Goal: Information Seeking & Learning: Learn about a topic

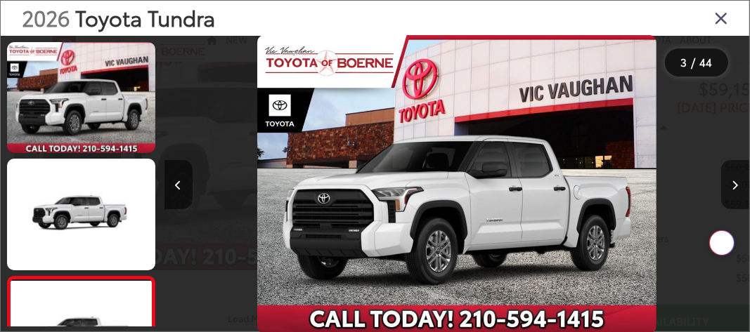
click at [737, 183] on icon "Next image" at bounding box center [735, 186] width 6 height 10
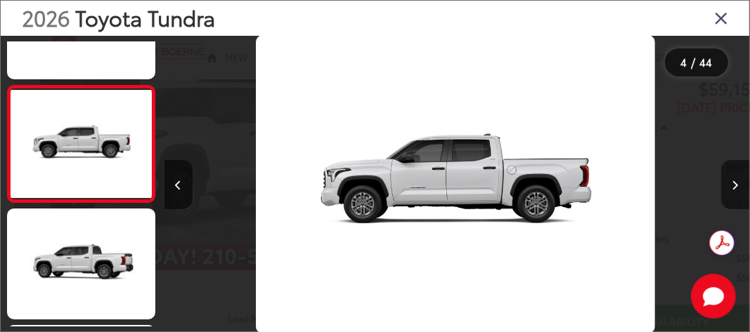
click at [737, 183] on icon "Next image" at bounding box center [735, 186] width 6 height 10
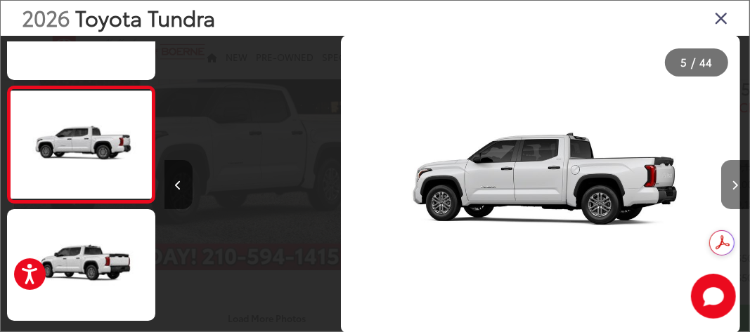
scroll to position [425, 0]
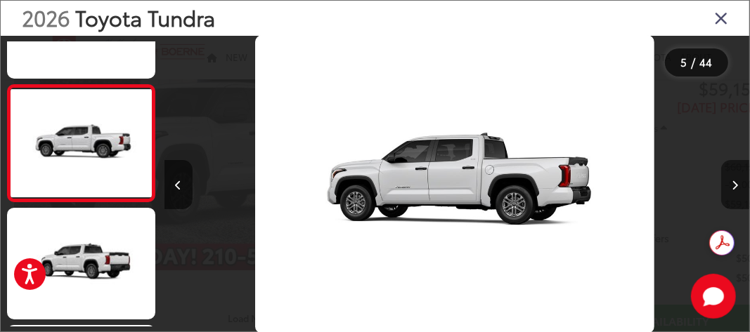
click at [737, 183] on icon "Next image" at bounding box center [735, 186] width 6 height 10
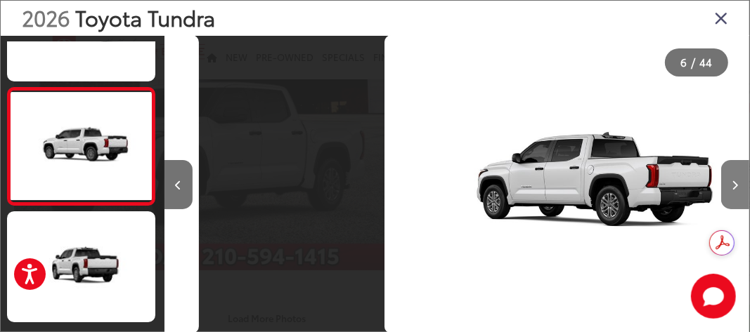
scroll to position [542, 0]
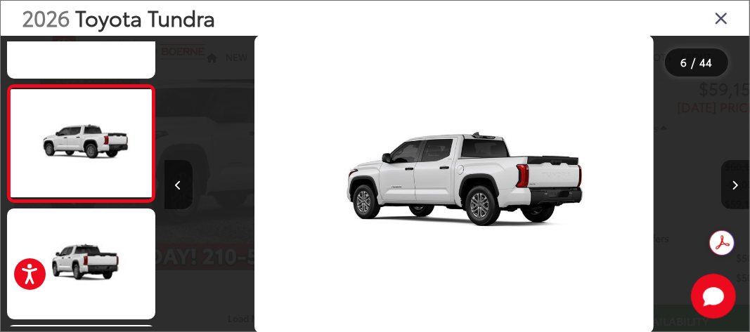
click at [737, 183] on icon "Next image" at bounding box center [735, 186] width 6 height 10
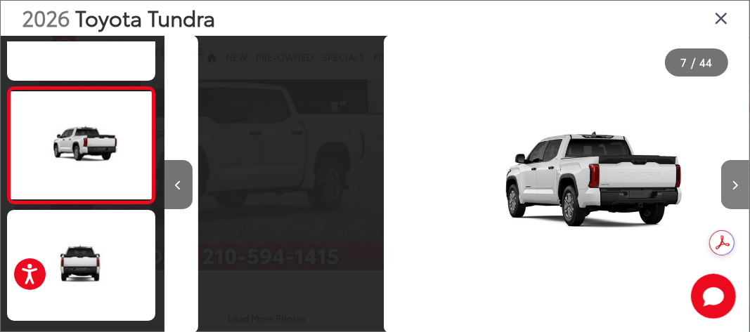
scroll to position [659, 0]
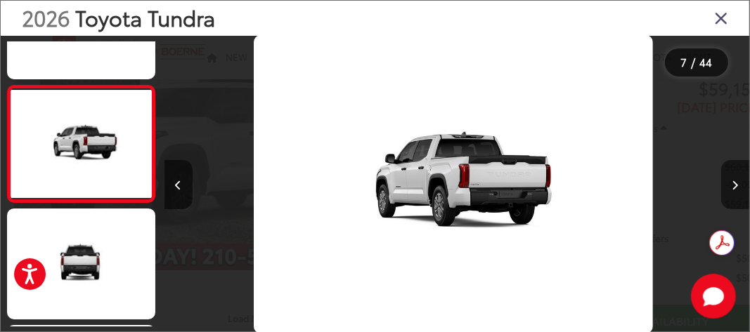
click at [737, 183] on icon "Next image" at bounding box center [735, 186] width 6 height 10
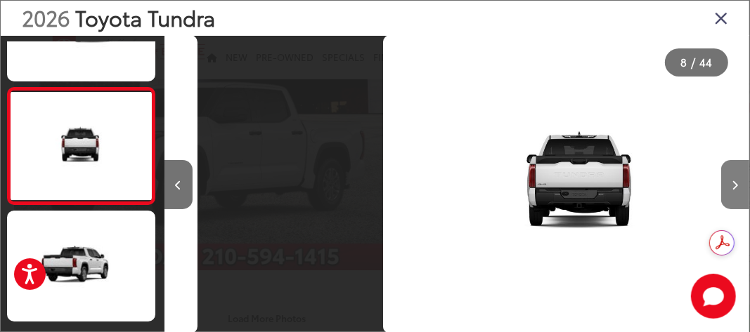
scroll to position [776, 0]
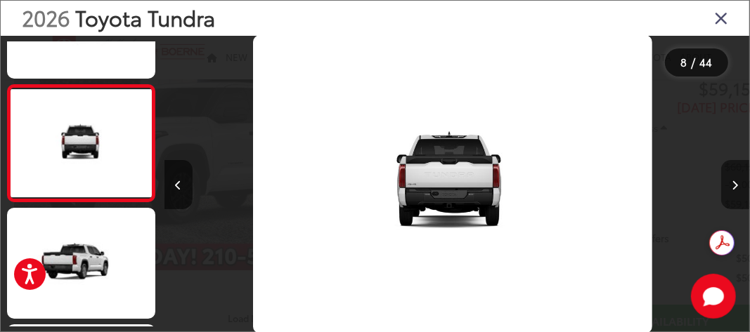
click at [737, 183] on icon "Next image" at bounding box center [735, 186] width 6 height 10
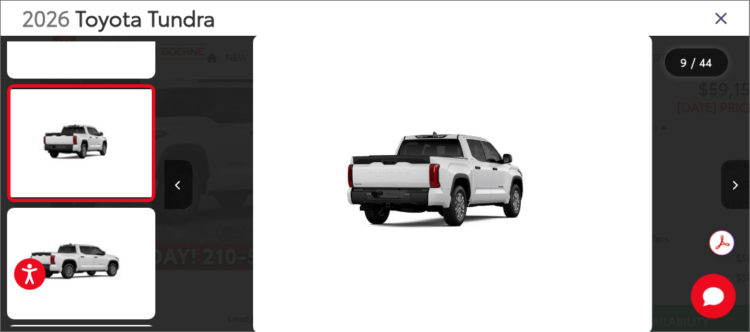
scroll to position [0, 4683]
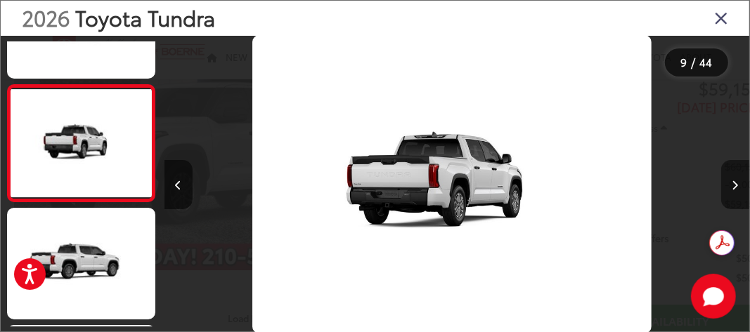
click at [737, 183] on icon "Next image" at bounding box center [735, 186] width 6 height 10
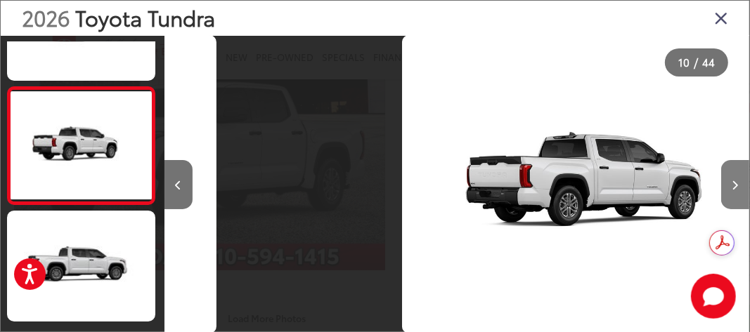
scroll to position [1010, 0]
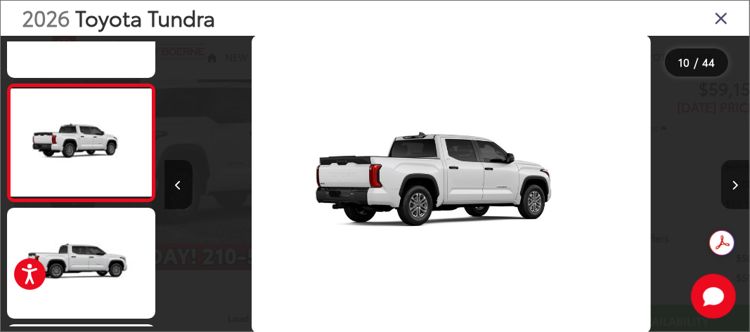
click at [737, 183] on icon "Next image" at bounding box center [735, 186] width 6 height 10
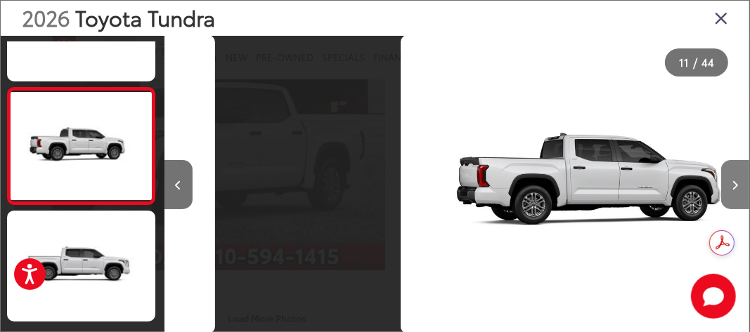
scroll to position [1127, 0]
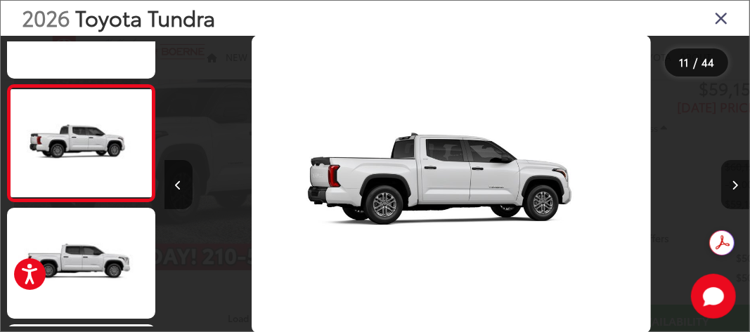
click at [737, 183] on icon "Next image" at bounding box center [735, 186] width 6 height 10
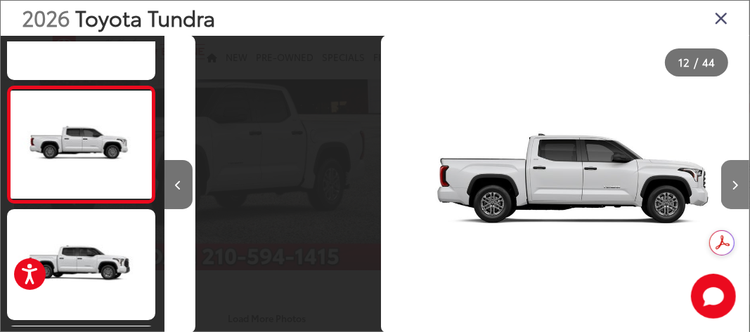
scroll to position [0, 0]
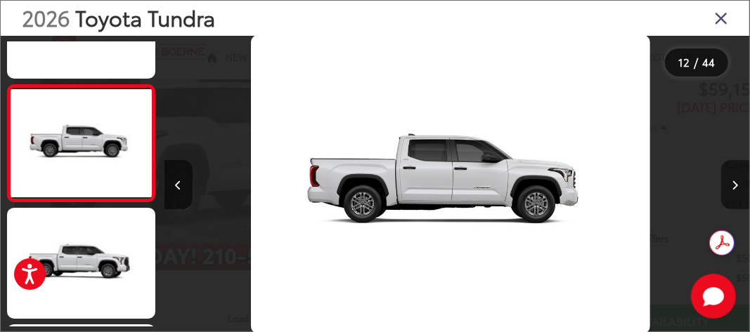
click at [737, 183] on icon "Next image" at bounding box center [735, 186] width 6 height 10
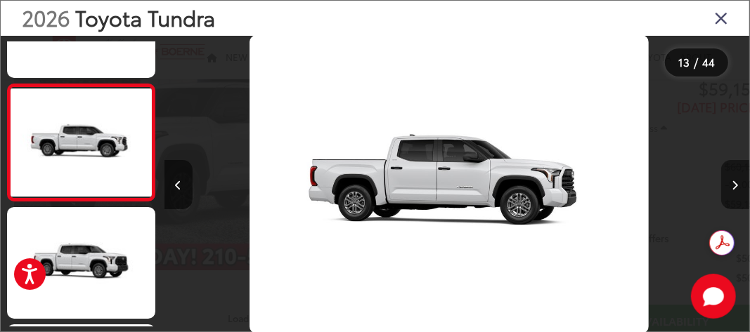
click at [737, 183] on icon "Next image" at bounding box center [735, 186] width 6 height 10
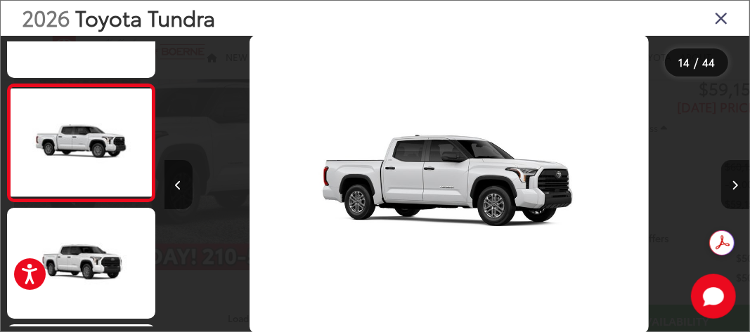
click at [737, 183] on icon "Next image" at bounding box center [735, 186] width 6 height 10
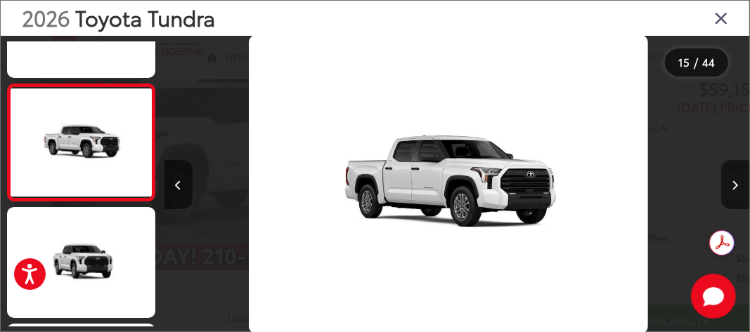
click at [737, 183] on icon "Next image" at bounding box center [735, 186] width 6 height 10
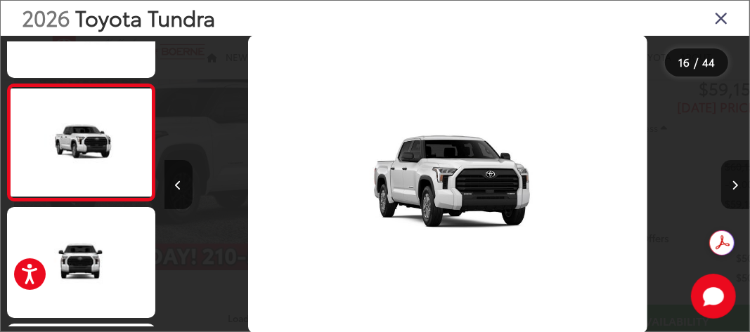
click at [737, 183] on icon "Next image" at bounding box center [735, 186] width 6 height 10
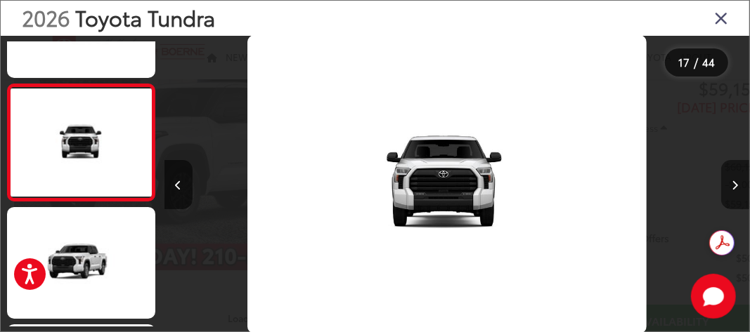
click at [737, 183] on icon "Next image" at bounding box center [735, 186] width 6 height 10
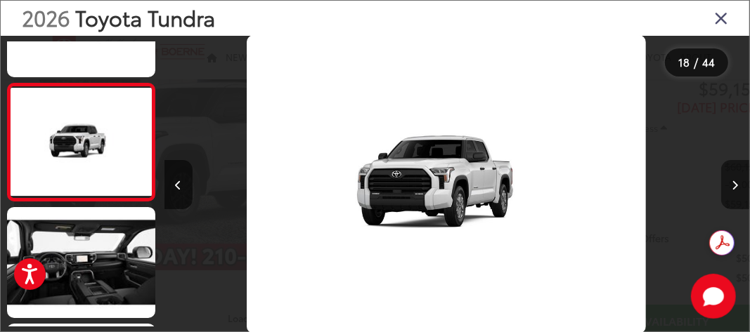
click at [737, 183] on icon "Next image" at bounding box center [735, 186] width 6 height 10
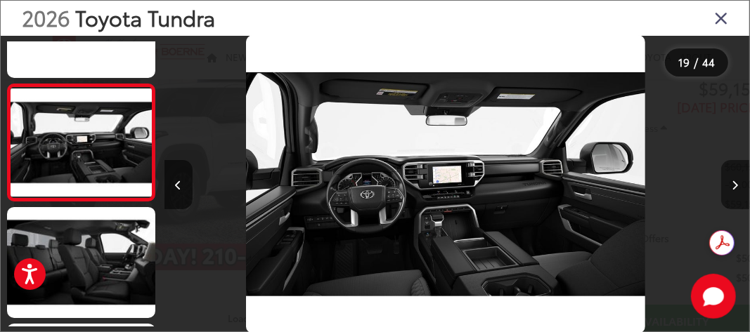
click at [737, 183] on icon "Next image" at bounding box center [735, 186] width 6 height 10
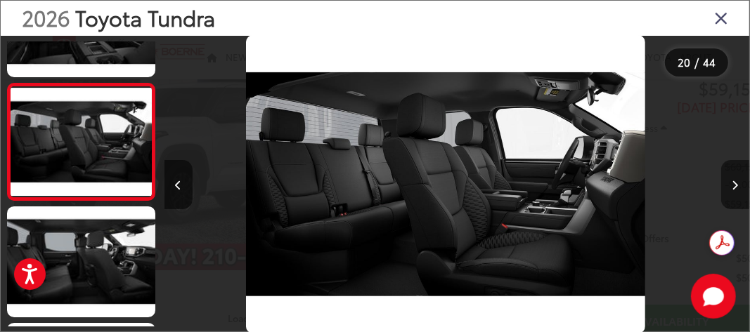
click at [737, 183] on icon "Next image" at bounding box center [735, 186] width 6 height 10
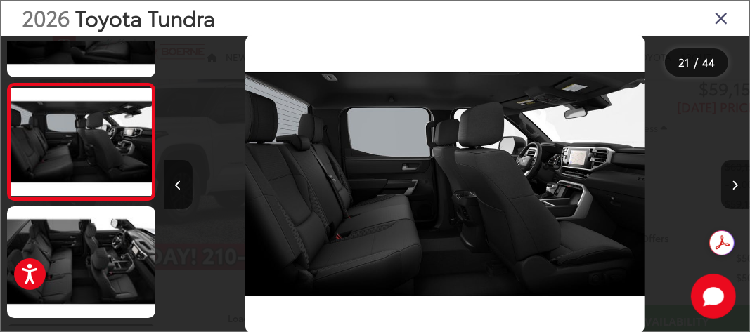
click at [737, 183] on icon "Next image" at bounding box center [735, 186] width 6 height 10
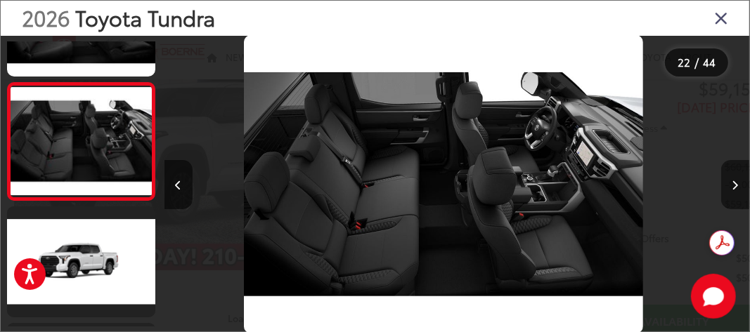
click at [737, 183] on icon "Next image" at bounding box center [735, 186] width 6 height 10
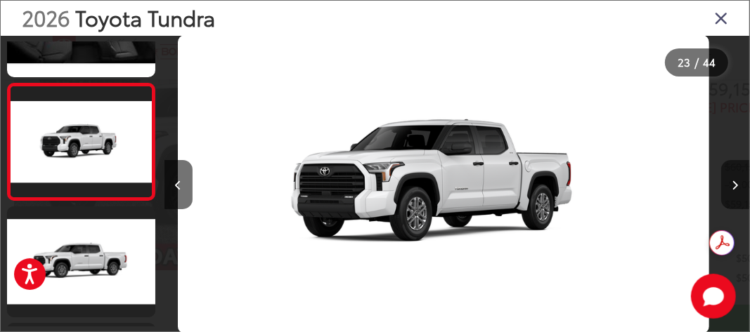
click at [737, 183] on icon "Next image" at bounding box center [735, 186] width 6 height 10
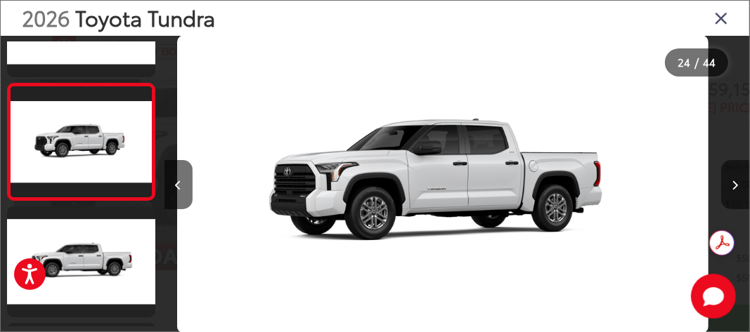
click at [737, 183] on icon "Next image" at bounding box center [735, 186] width 6 height 10
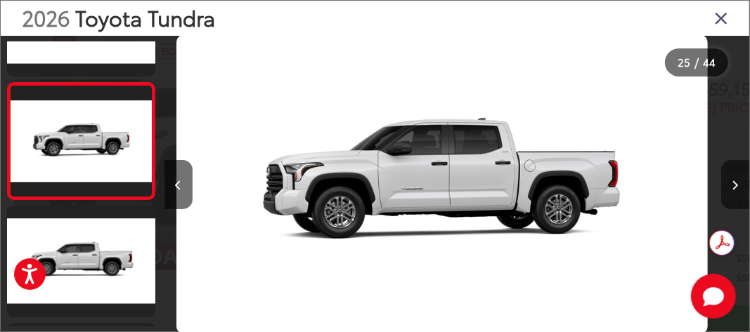
click at [737, 183] on icon "Next image" at bounding box center [735, 186] width 6 height 10
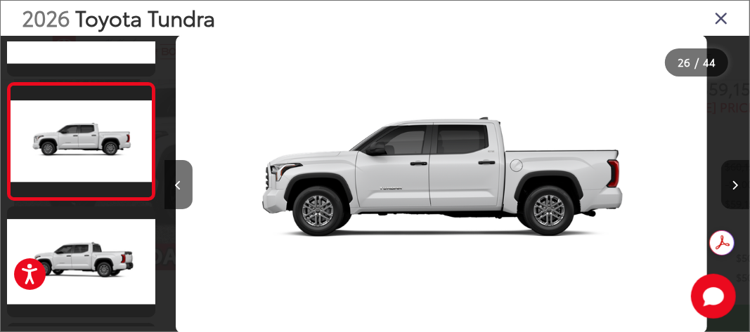
click at [737, 183] on icon "Next image" at bounding box center [735, 186] width 6 height 10
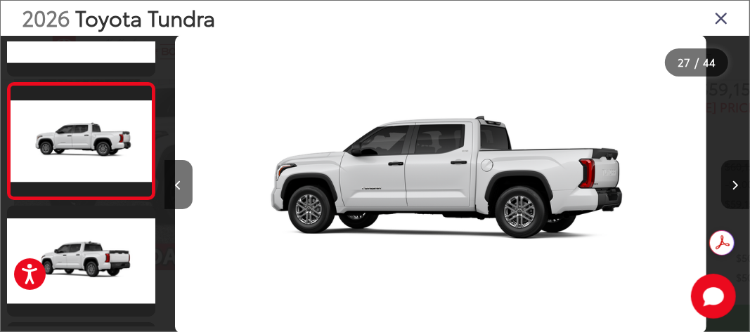
click at [737, 183] on icon "Next image" at bounding box center [735, 186] width 6 height 10
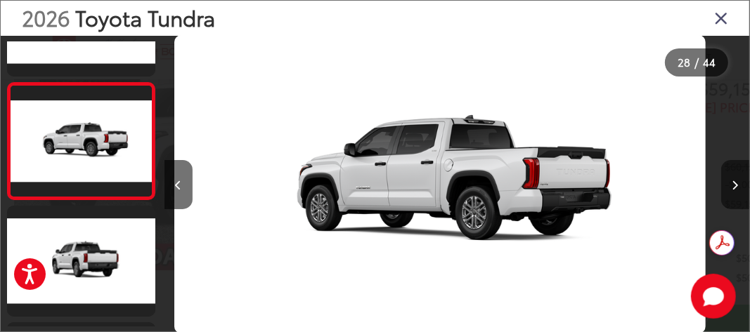
click at [737, 183] on icon "Next image" at bounding box center [735, 186] width 6 height 10
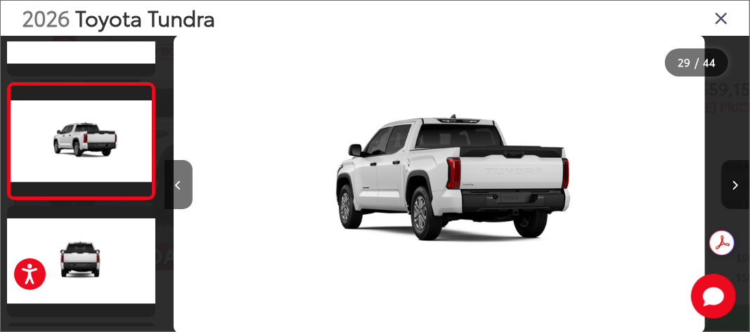
click at [737, 183] on icon "Next image" at bounding box center [735, 186] width 6 height 10
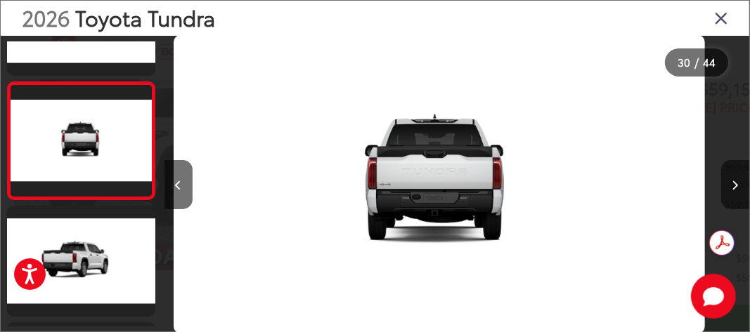
click at [737, 183] on icon "Next image" at bounding box center [735, 186] width 6 height 10
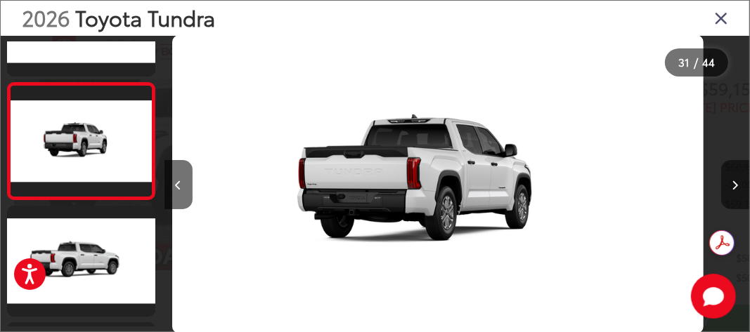
click at [737, 183] on icon "Next image" at bounding box center [735, 186] width 6 height 10
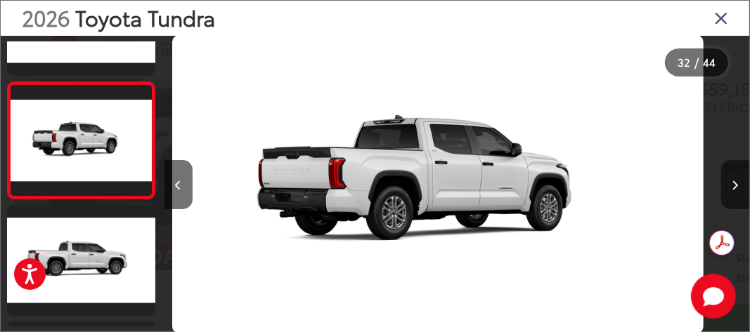
click at [737, 183] on icon "Next image" at bounding box center [735, 186] width 6 height 10
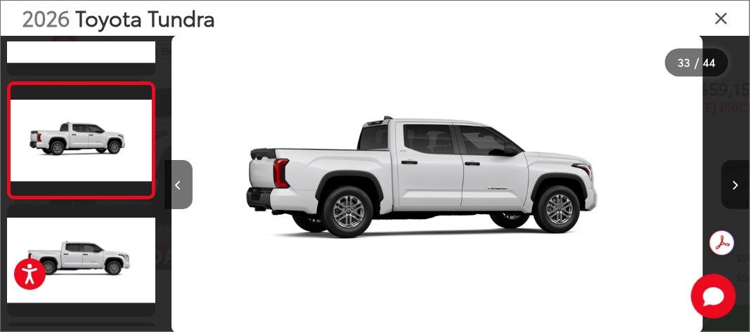
click at [737, 183] on icon "Next image" at bounding box center [735, 186] width 6 height 10
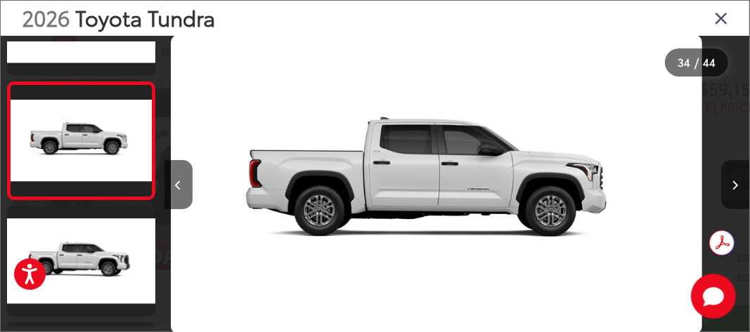
click at [737, 183] on icon "Next image" at bounding box center [735, 186] width 6 height 10
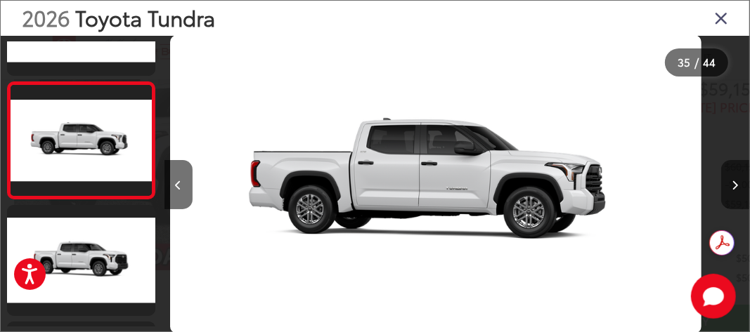
click at [737, 183] on icon "Next image" at bounding box center [735, 186] width 6 height 10
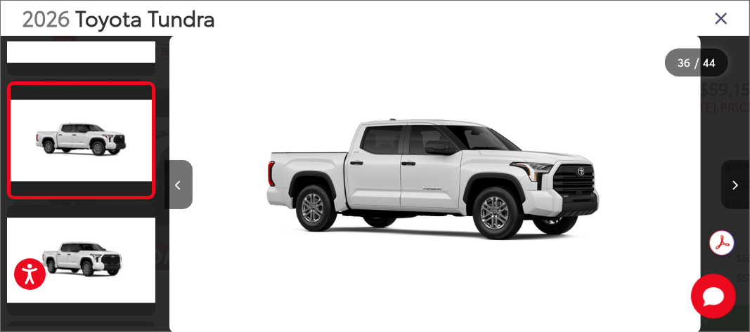
click at [737, 183] on icon "Next image" at bounding box center [735, 186] width 6 height 10
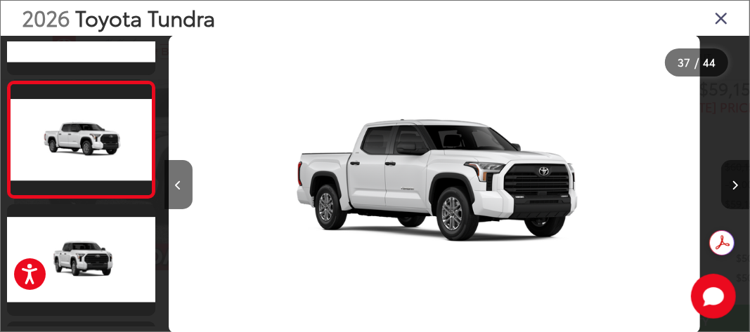
click at [737, 183] on icon "Next image" at bounding box center [735, 186] width 6 height 10
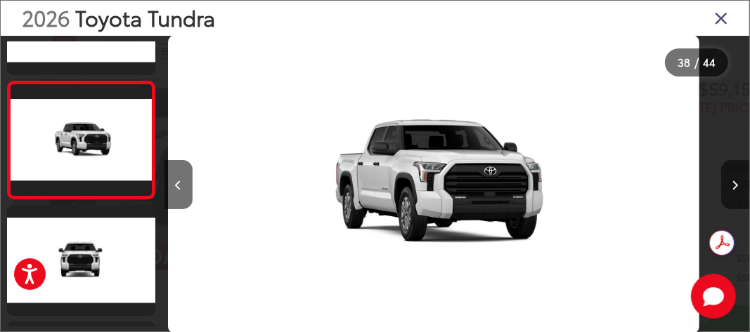
click at [737, 183] on icon "Next image" at bounding box center [735, 186] width 6 height 10
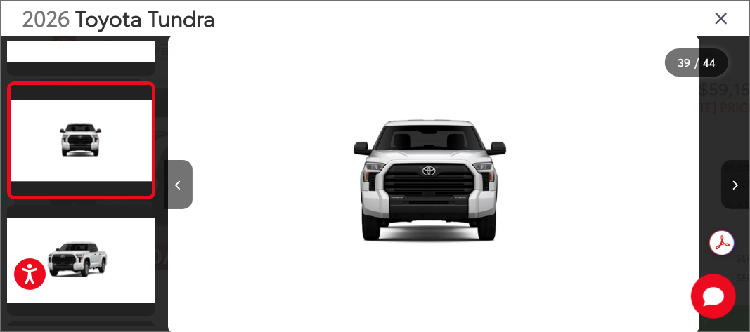
click at [737, 183] on icon "Next image" at bounding box center [735, 186] width 6 height 10
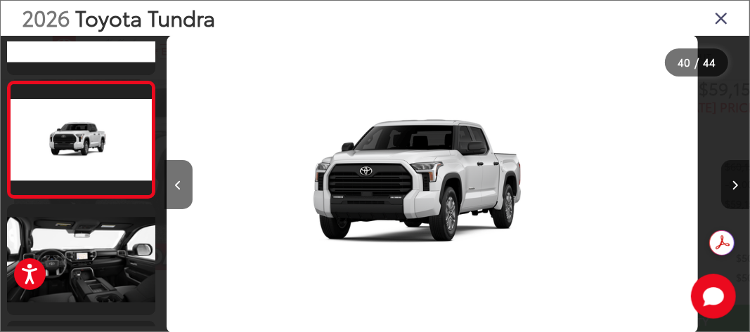
click at [737, 183] on icon "Next image" at bounding box center [735, 186] width 6 height 10
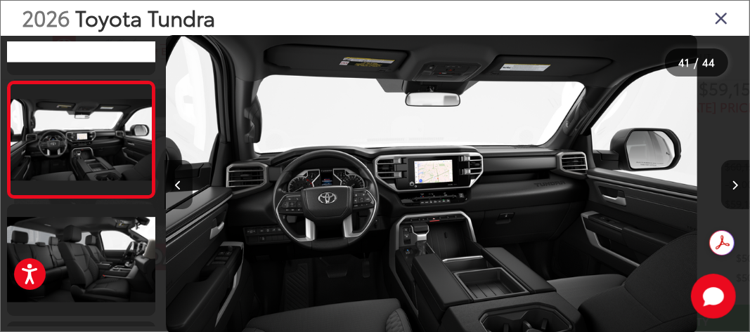
drag, startPoint x: 708, startPoint y: 180, endPoint x: 736, endPoint y: 181, distance: 27.4
click at [736, 181] on icon "Next image" at bounding box center [735, 186] width 6 height 10
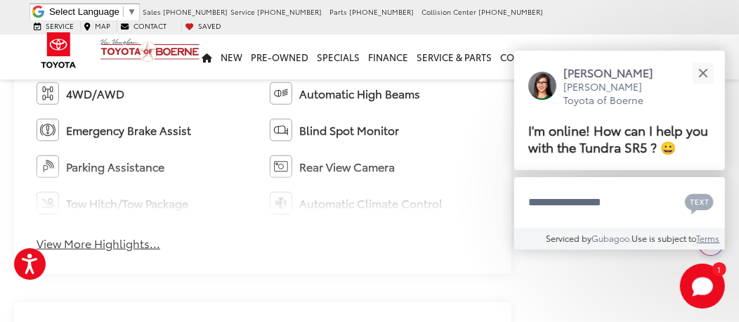
scroll to position [881, 0]
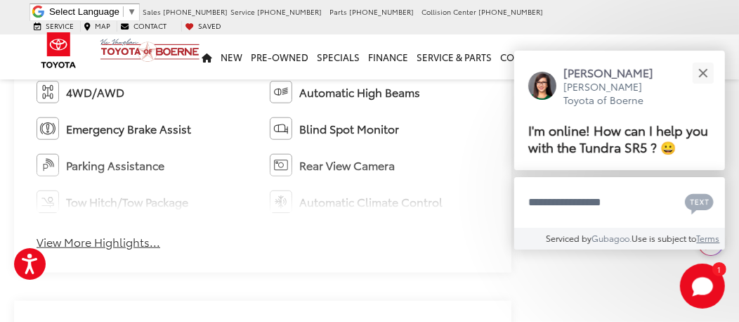
click at [99, 249] on button "View More Highlights..." at bounding box center [99, 242] width 124 height 16
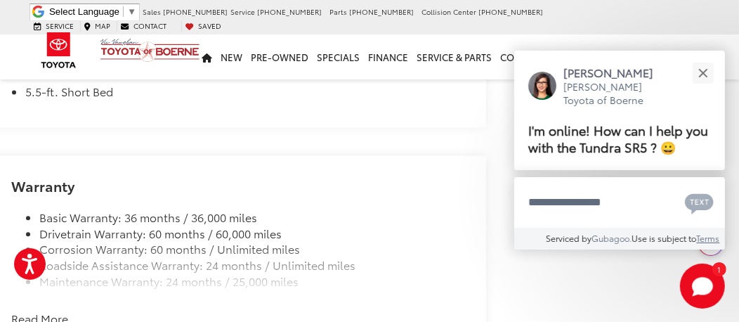
scroll to position [1882, 25]
drag, startPoint x: 231, startPoint y: 71, endPoint x: 175, endPoint y: 118, distance: 73.3
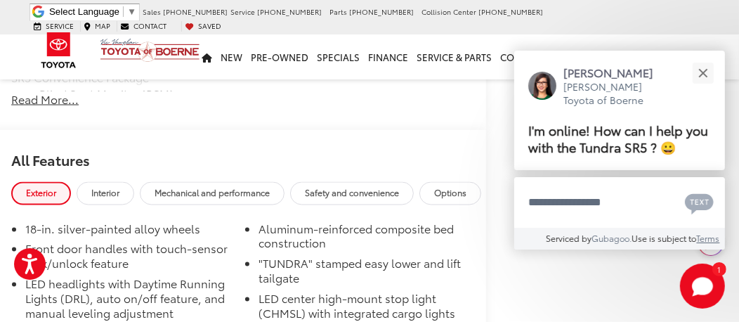
scroll to position [1510, 25]
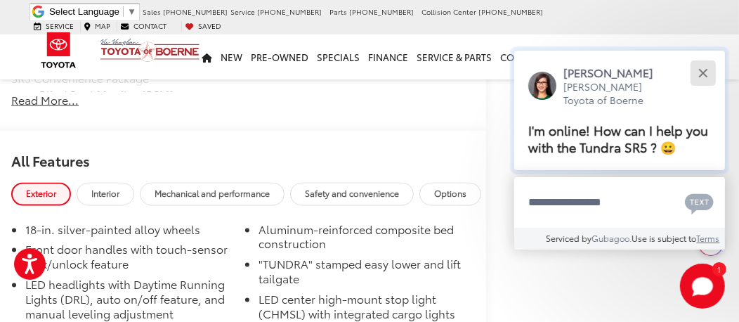
click at [700, 77] on button "Close" at bounding box center [703, 73] width 30 height 30
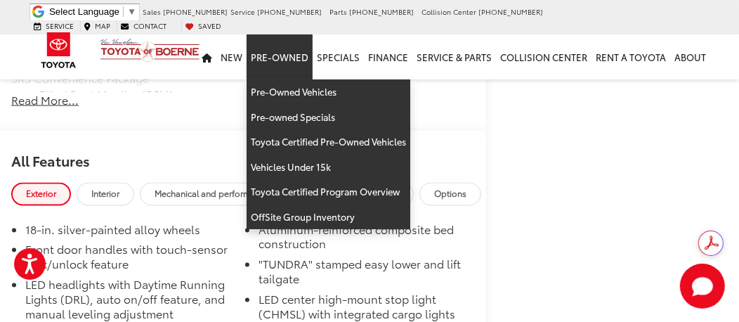
click at [294, 44] on link "Pre-Owned" at bounding box center [280, 56] width 66 height 45
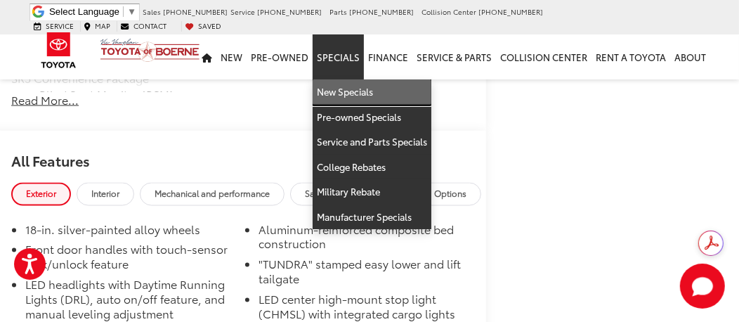
click at [346, 79] on link "New Specials" at bounding box center [372, 91] width 119 height 25
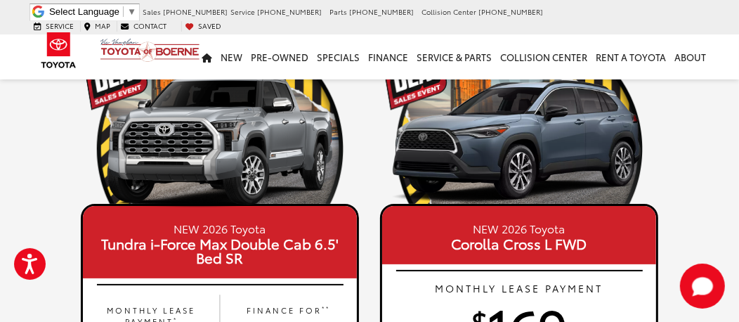
scroll to position [138, 0]
